Goal: Find specific page/section: Find specific page/section

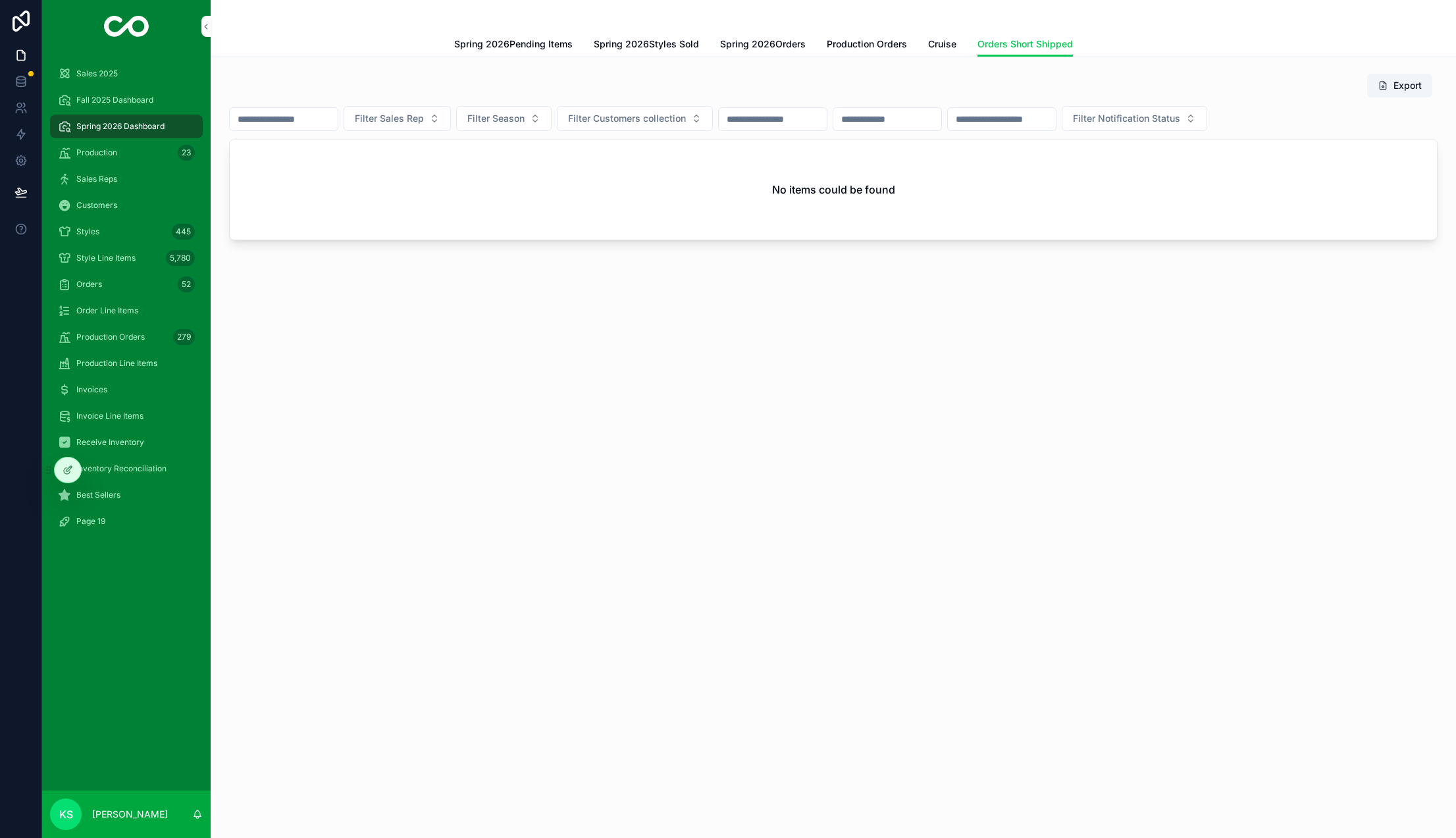
click at [82, 236] on span "Styles" at bounding box center [88, 232] width 23 height 11
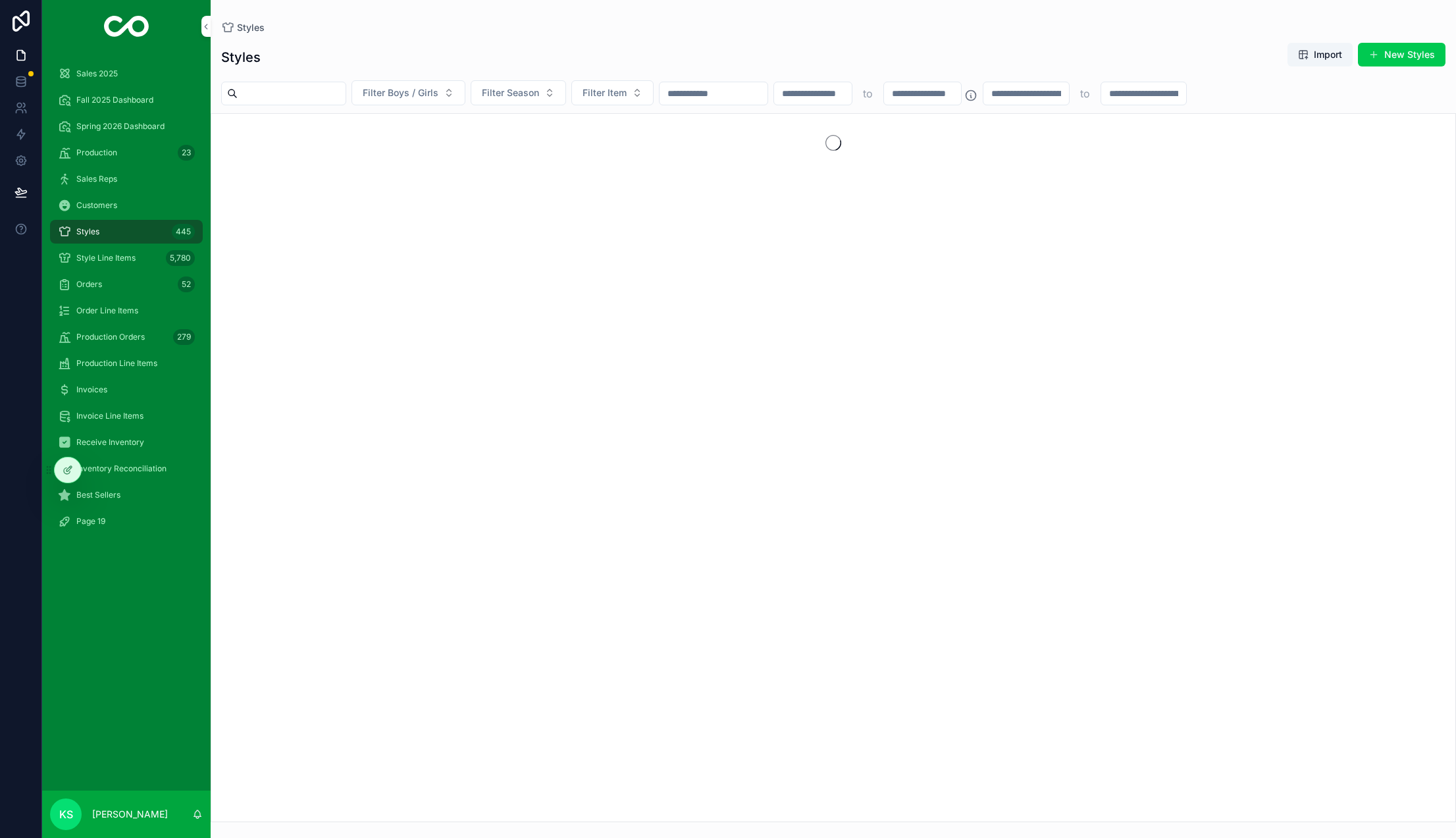
click at [738, 97] on input "scrollable content" at bounding box center [713, 93] width 108 height 19
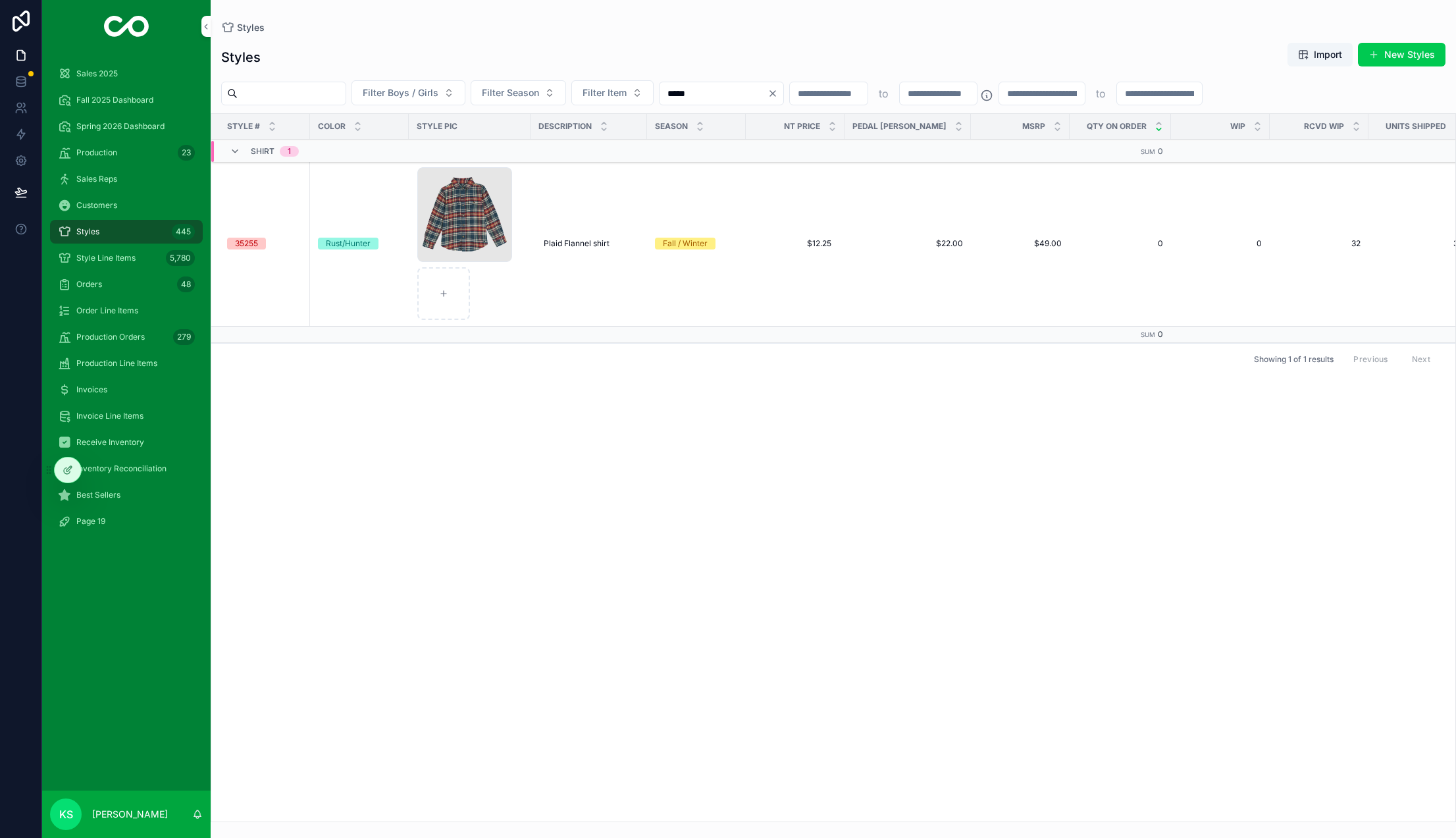
type input "*****"
click at [778, 90] on icon "Clear" at bounding box center [772, 93] width 11 height 11
